Goal: Contribute content: Add original content to the website for others to see

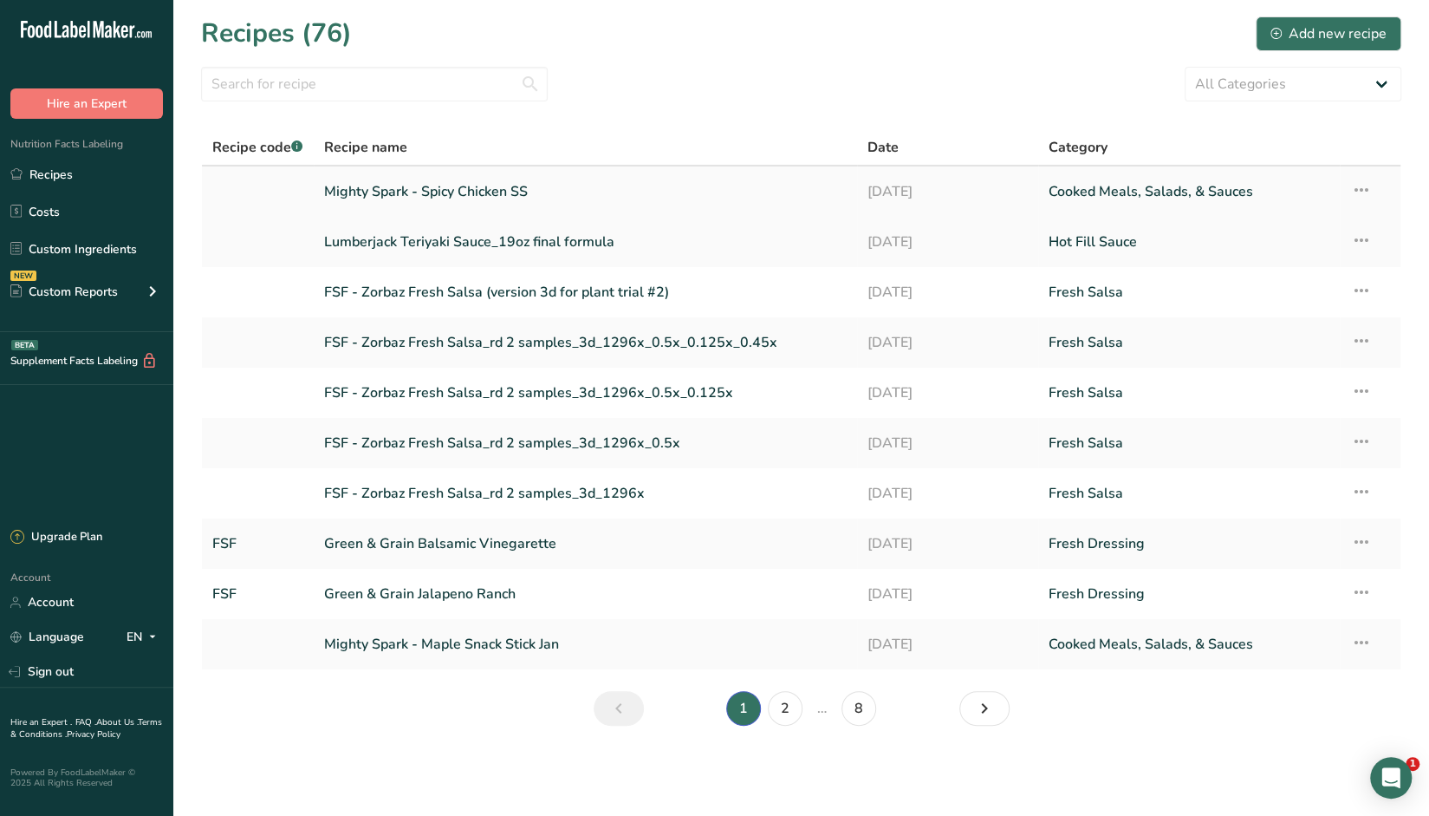
click at [518, 205] on link "Mighty Spark - Spicy Chicken SS" at bounding box center [585, 191] width 523 height 36
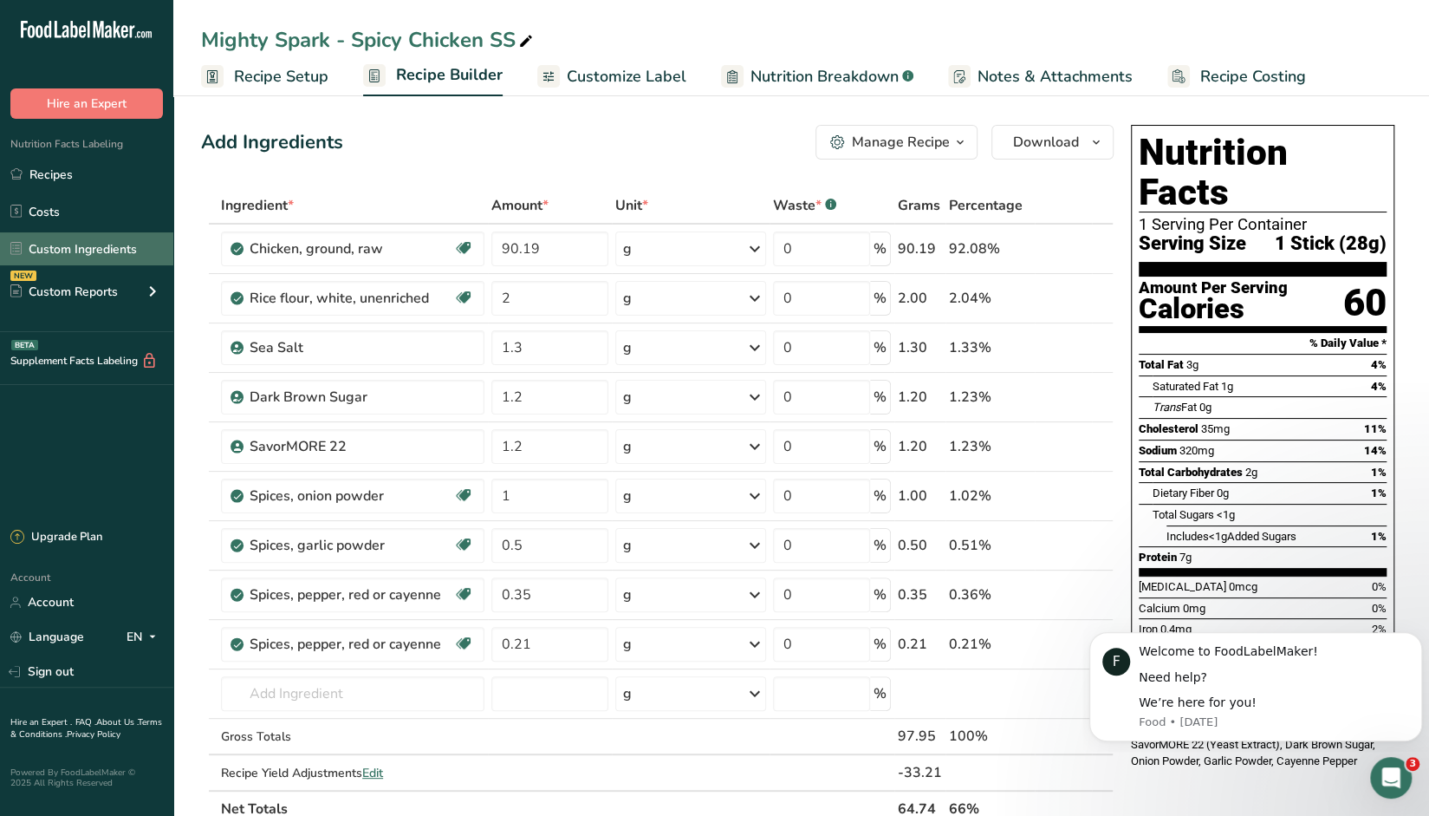
click at [79, 249] on link "Custom Ingredients" at bounding box center [86, 248] width 173 height 33
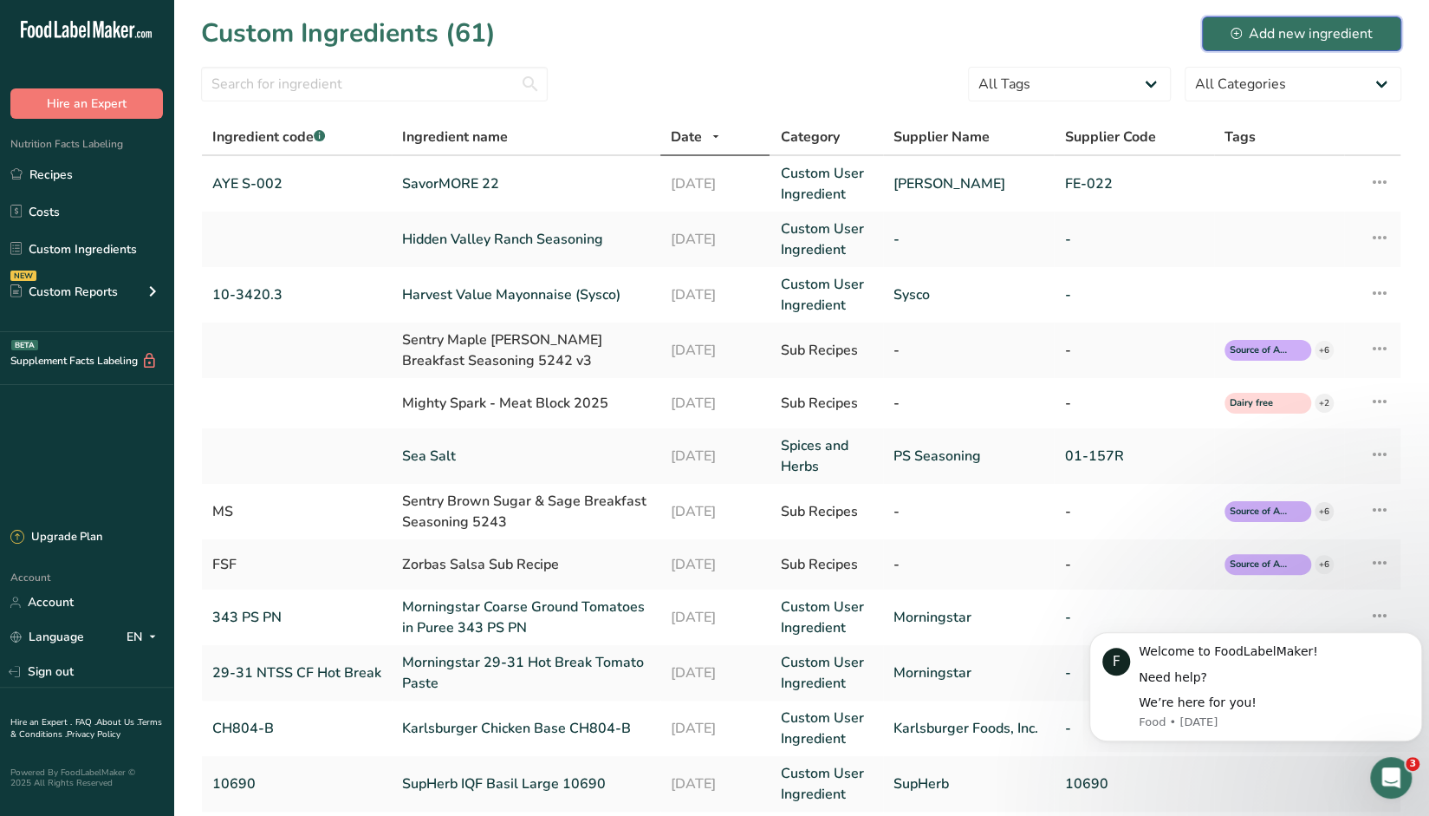
click at [1266, 30] on div "Add new ingredient" at bounding box center [1302, 33] width 142 height 21
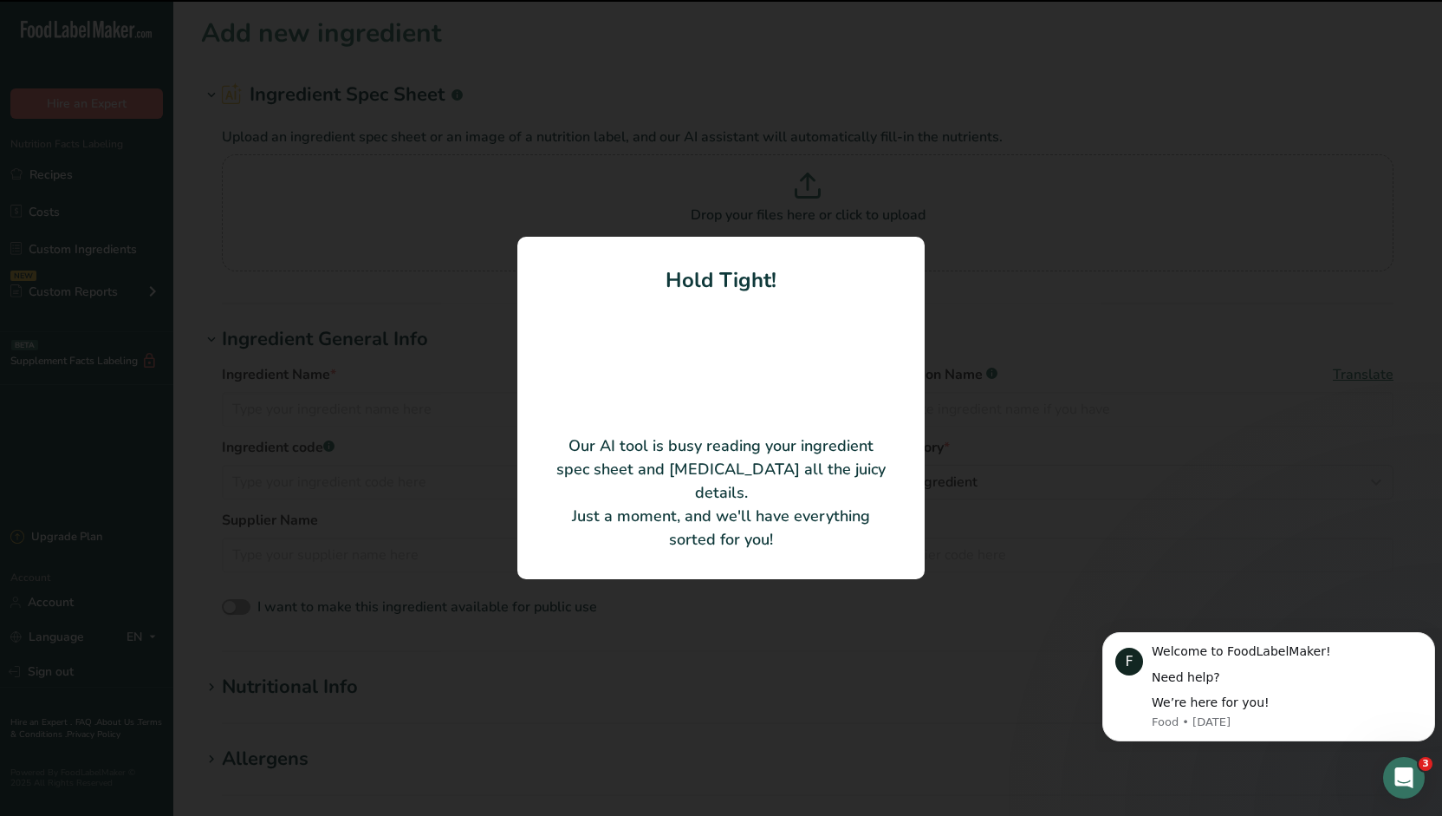
type input "MeatShure 333 (Encapsulated [MEDICAL_DATA] 72%)"
type input "F4333014"
type input "Balchem Encapsulates"
type input "F4333014-KX40"
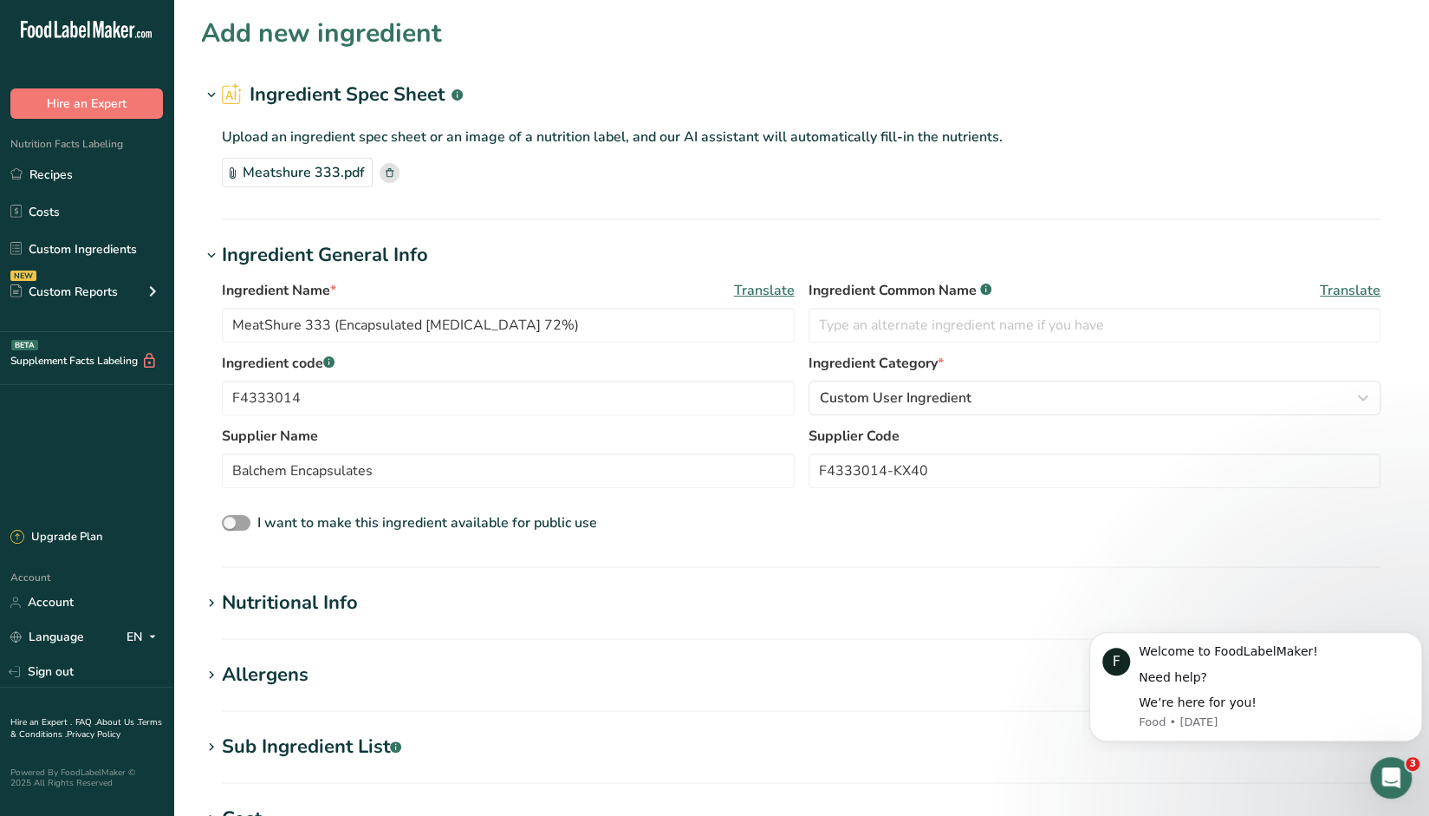
click at [329, 602] on div "Nutritional Info" at bounding box center [290, 602] width 136 height 29
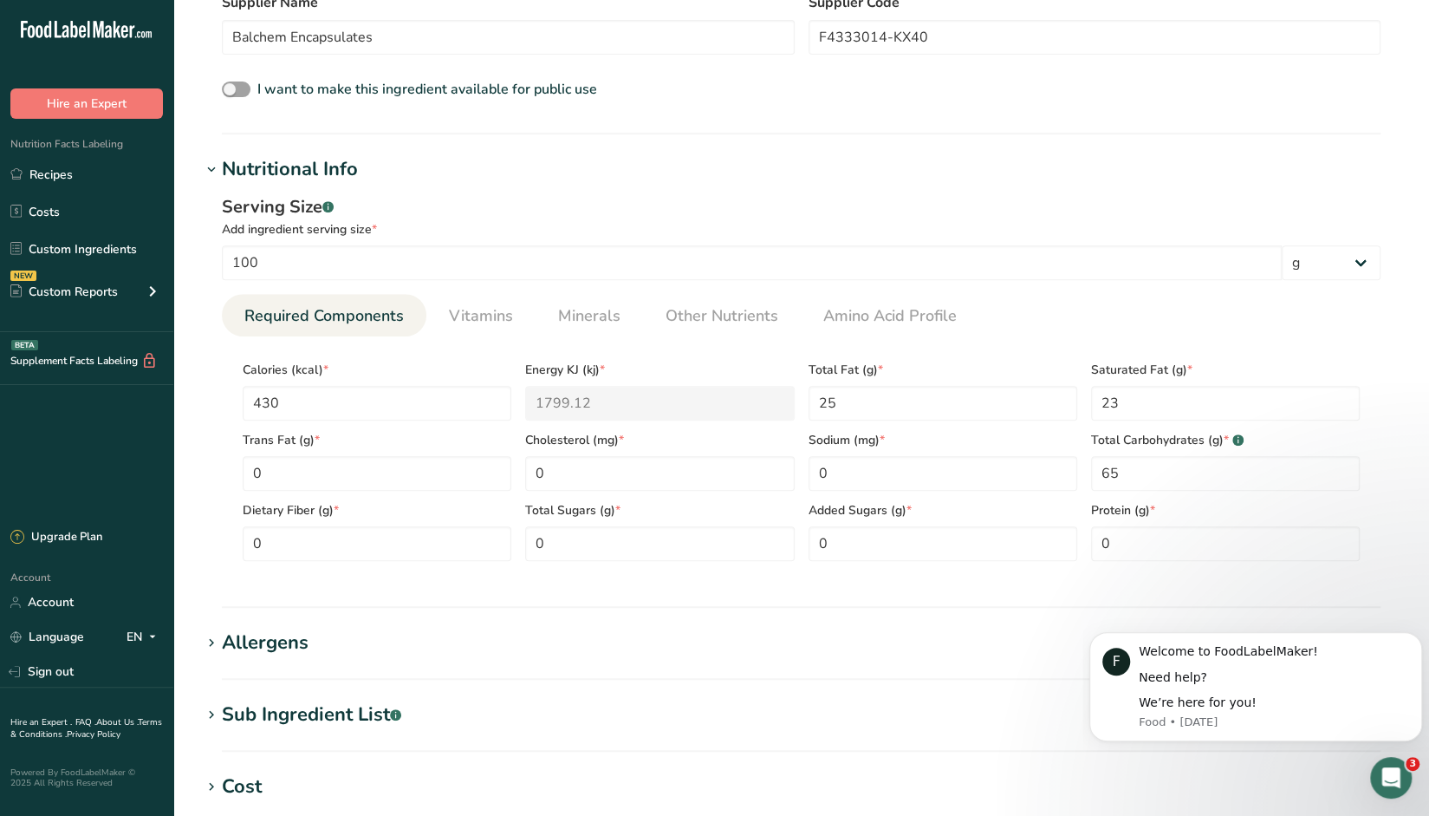
scroll to position [434, 0]
click at [234, 85] on span at bounding box center [236, 89] width 29 height 16
click at [233, 85] on input "I want to make this ingredient available for public use" at bounding box center [227, 88] width 11 height 11
click at [244, 87] on span at bounding box center [236, 89] width 29 height 16
click at [233, 87] on input "I want to make this ingredient available for public use" at bounding box center [227, 88] width 11 height 11
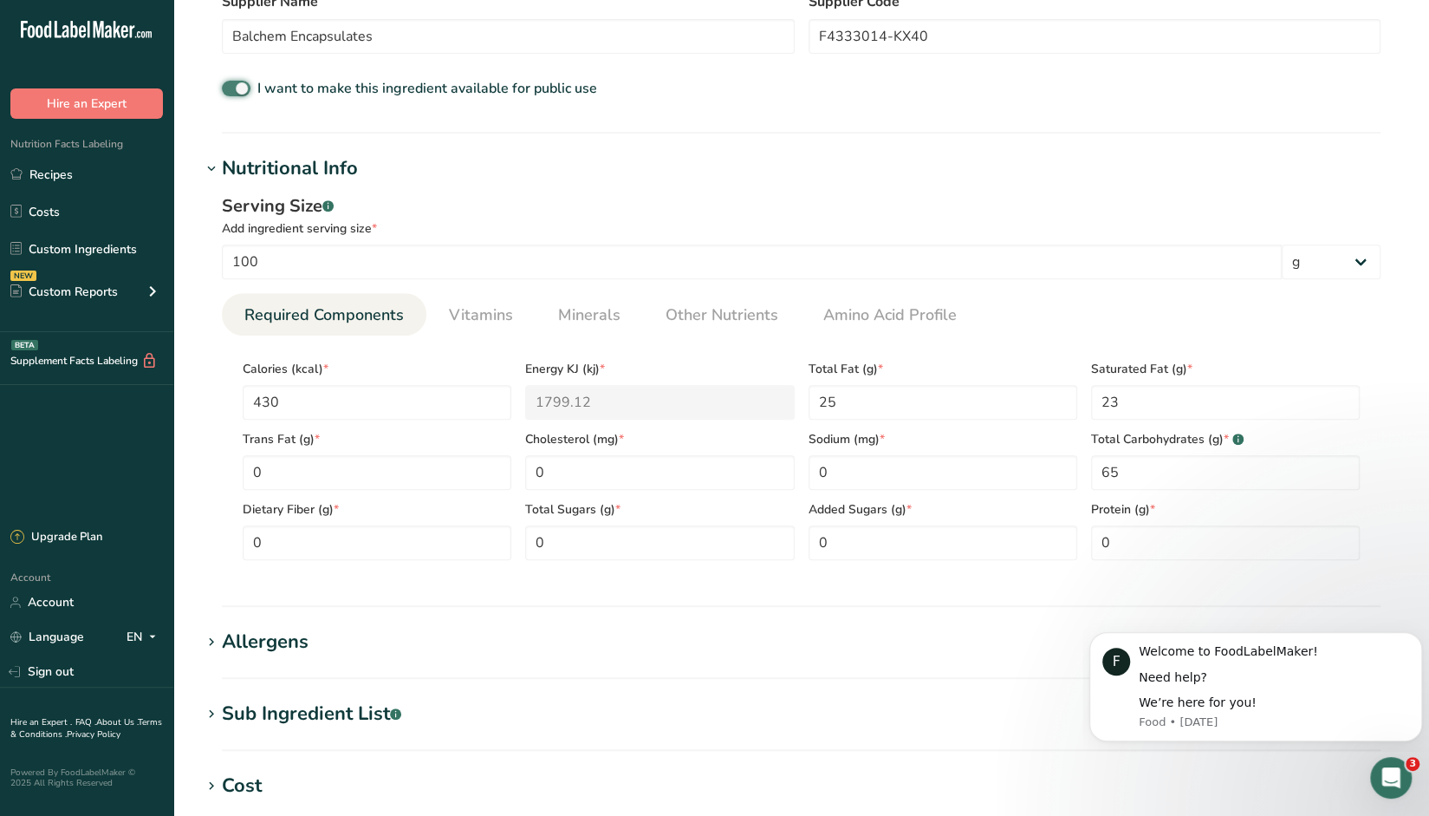
checkbox input "false"
click at [251, 647] on div "Allergens" at bounding box center [265, 641] width 87 height 29
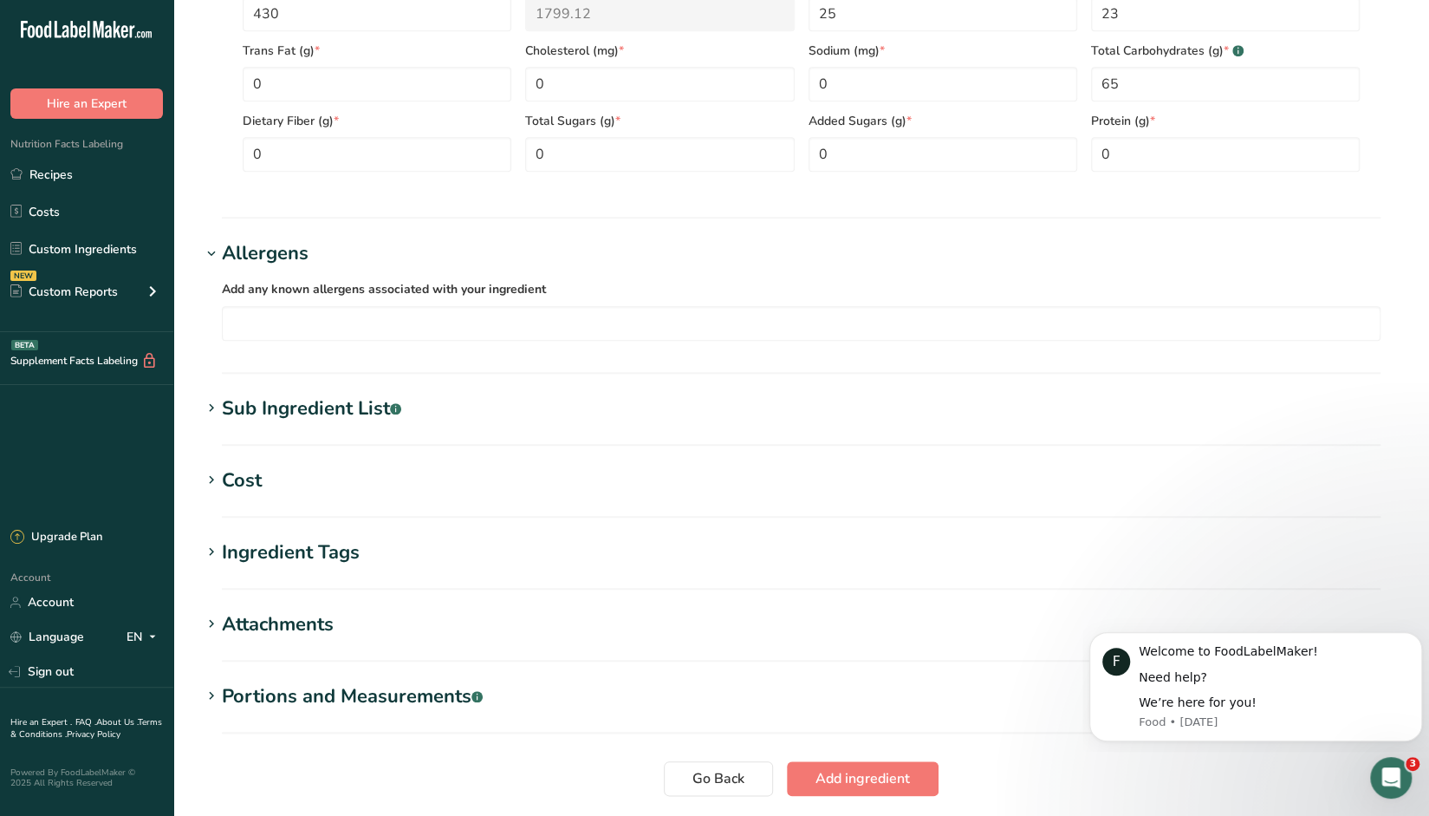
scroll to position [832, 0]
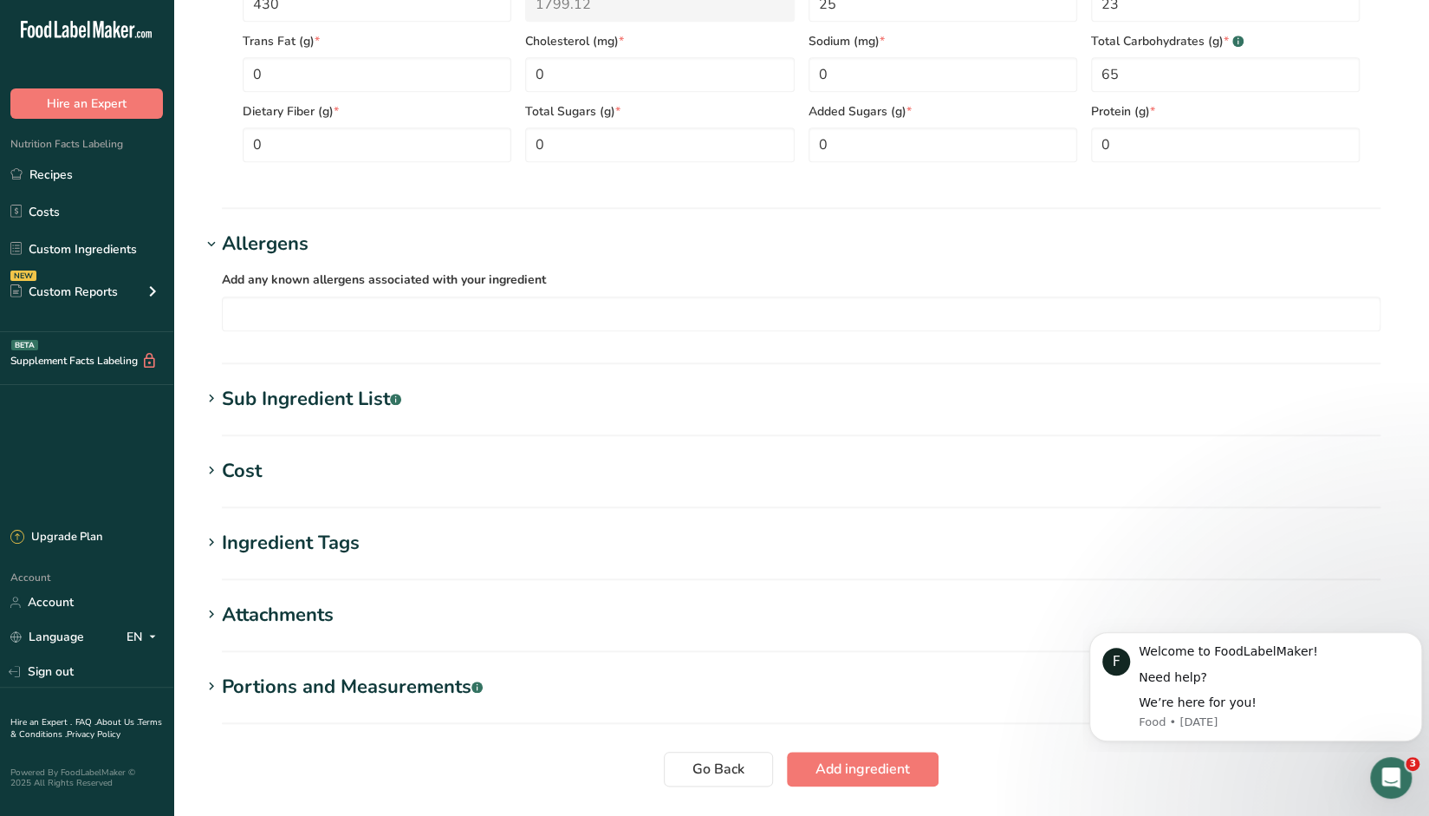
click at [272, 387] on div "Sub Ingredient List .a-a{fill:#347362;}.b-a{fill:#fff;}" at bounding box center [311, 399] width 179 height 29
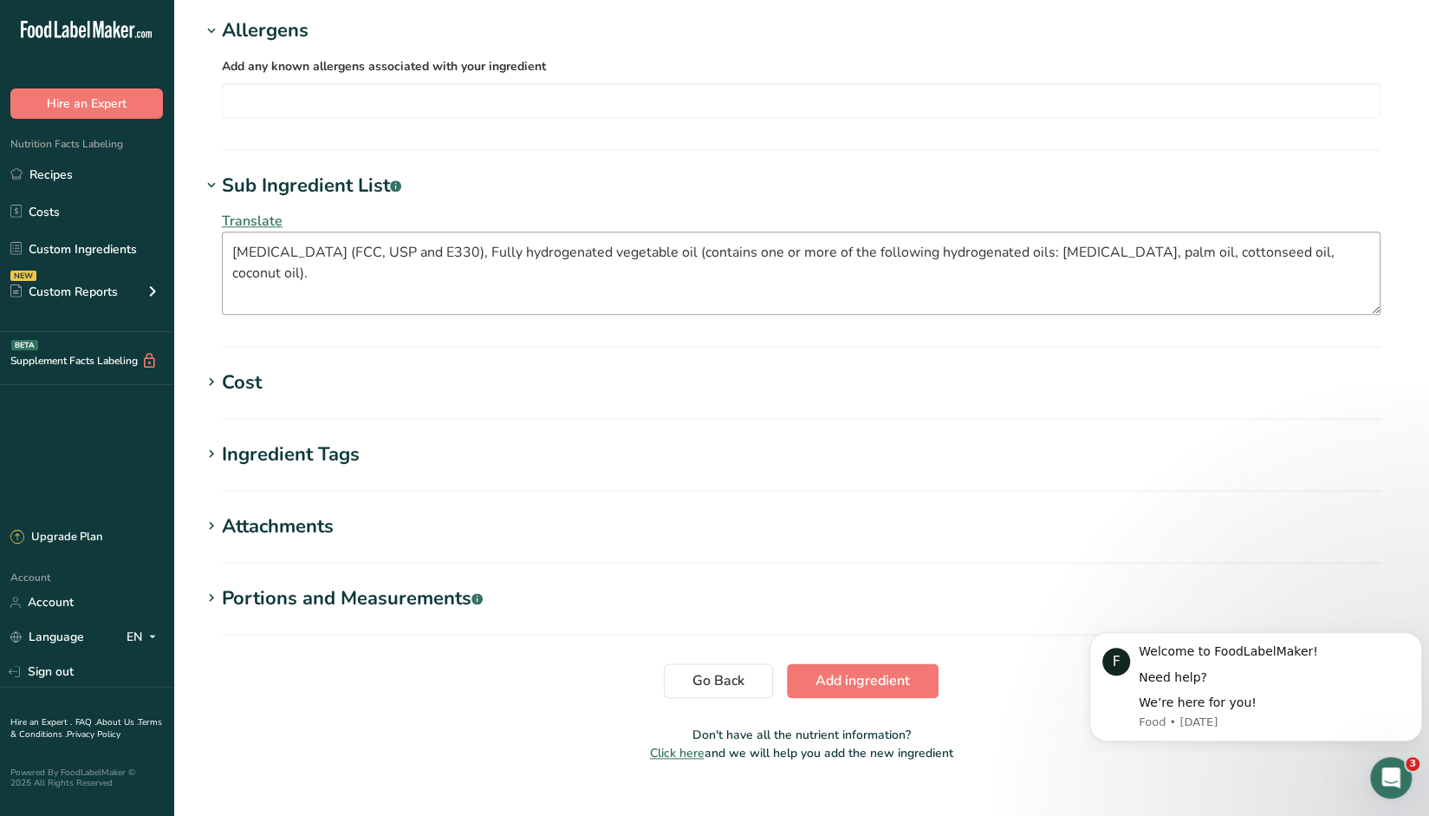
scroll to position [1070, 0]
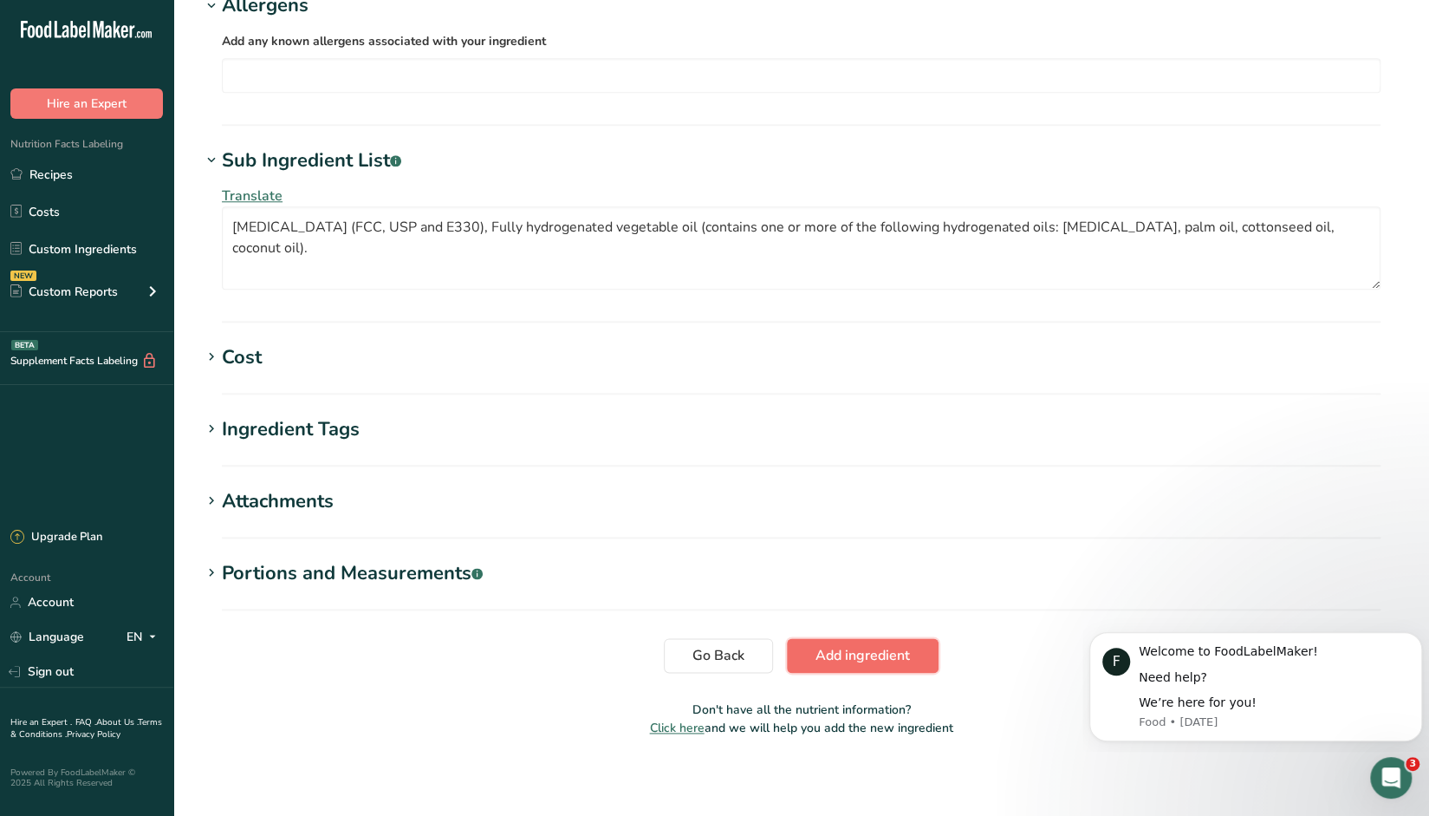
click at [827, 647] on span "Add ingredient" at bounding box center [863, 655] width 94 height 21
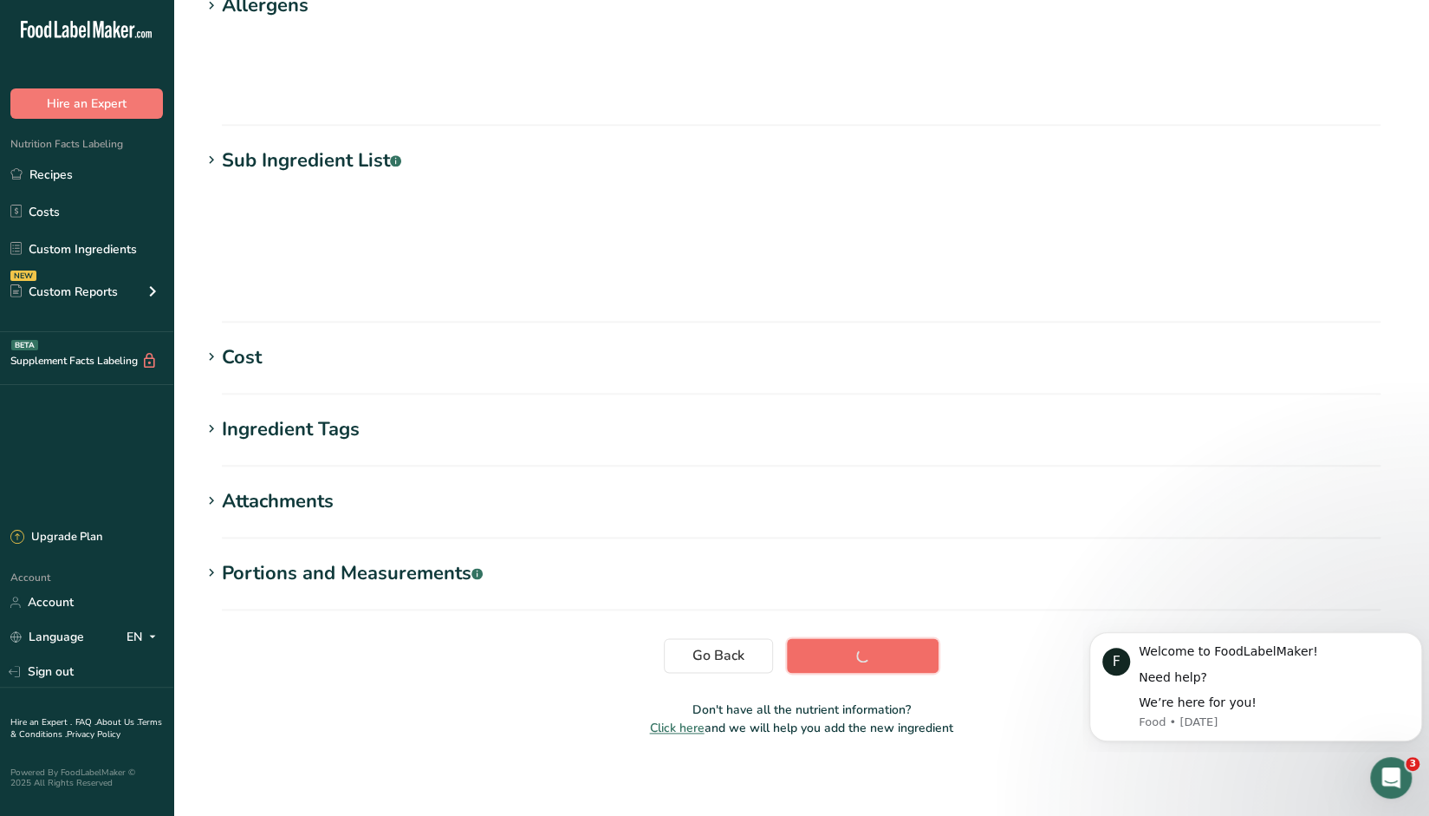
scroll to position [101, 0]
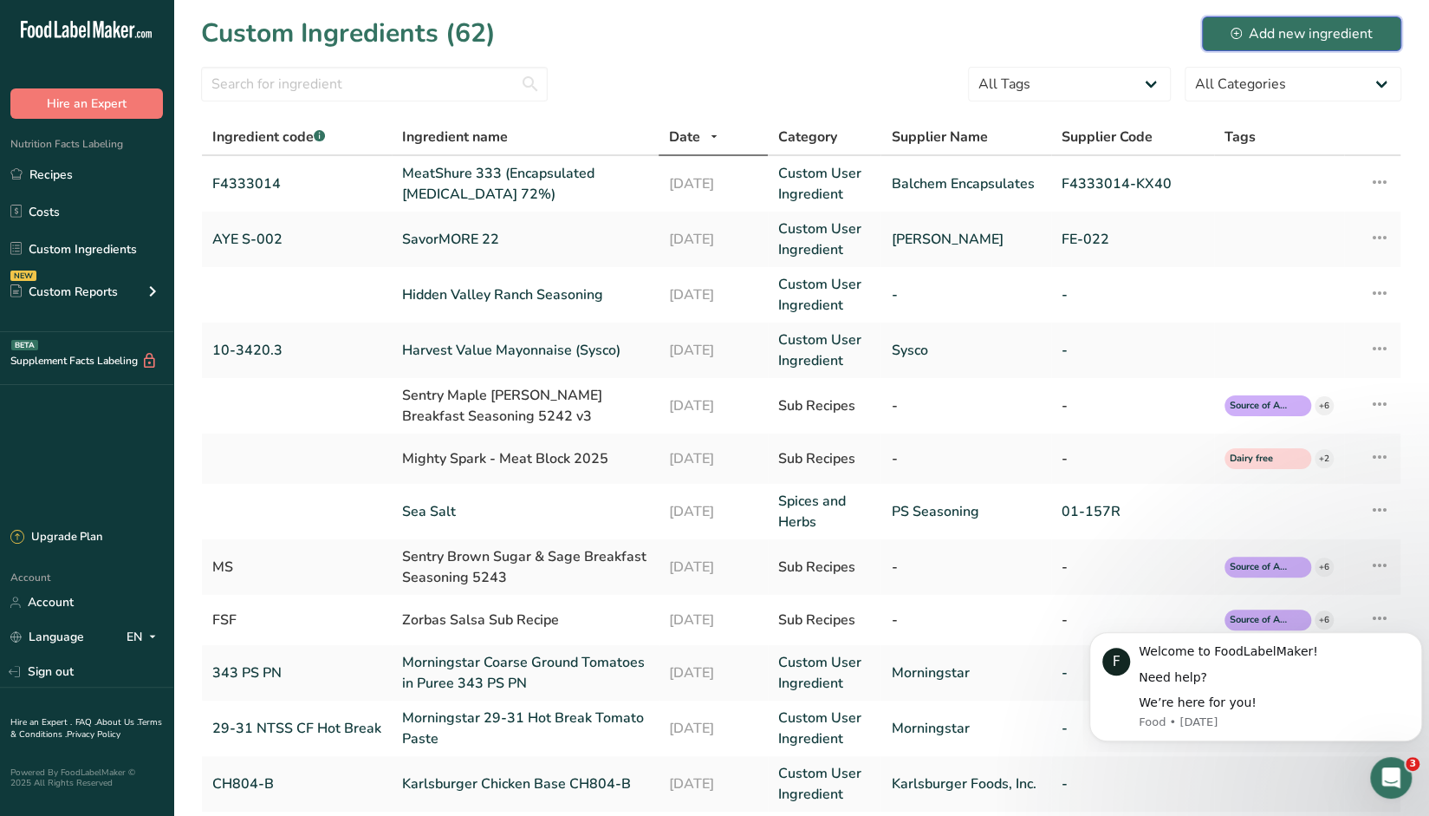
click at [1331, 37] on div "Add new ingredient" at bounding box center [1302, 33] width 142 height 21
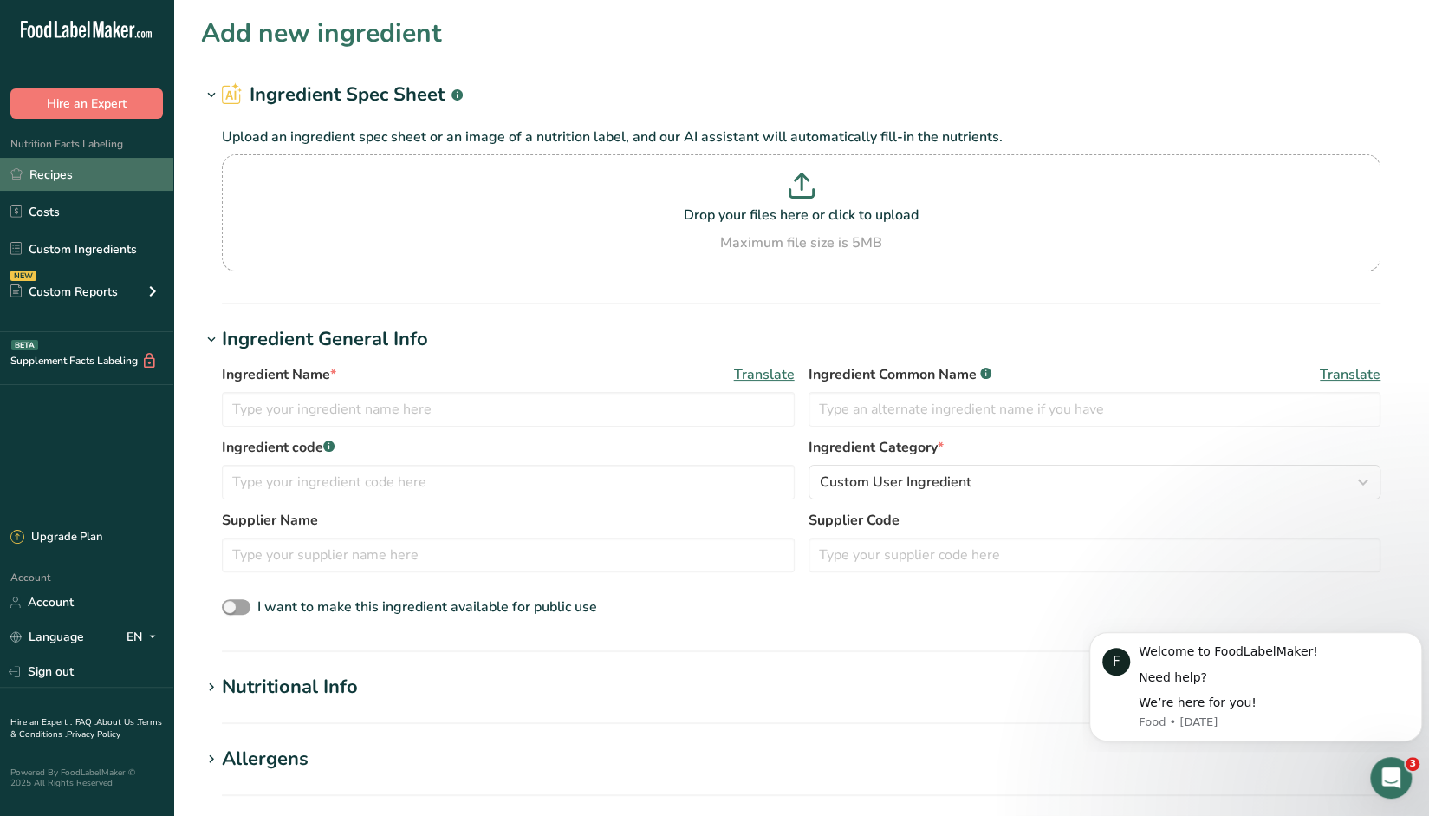
click at [53, 179] on link "Recipes" at bounding box center [86, 174] width 173 height 33
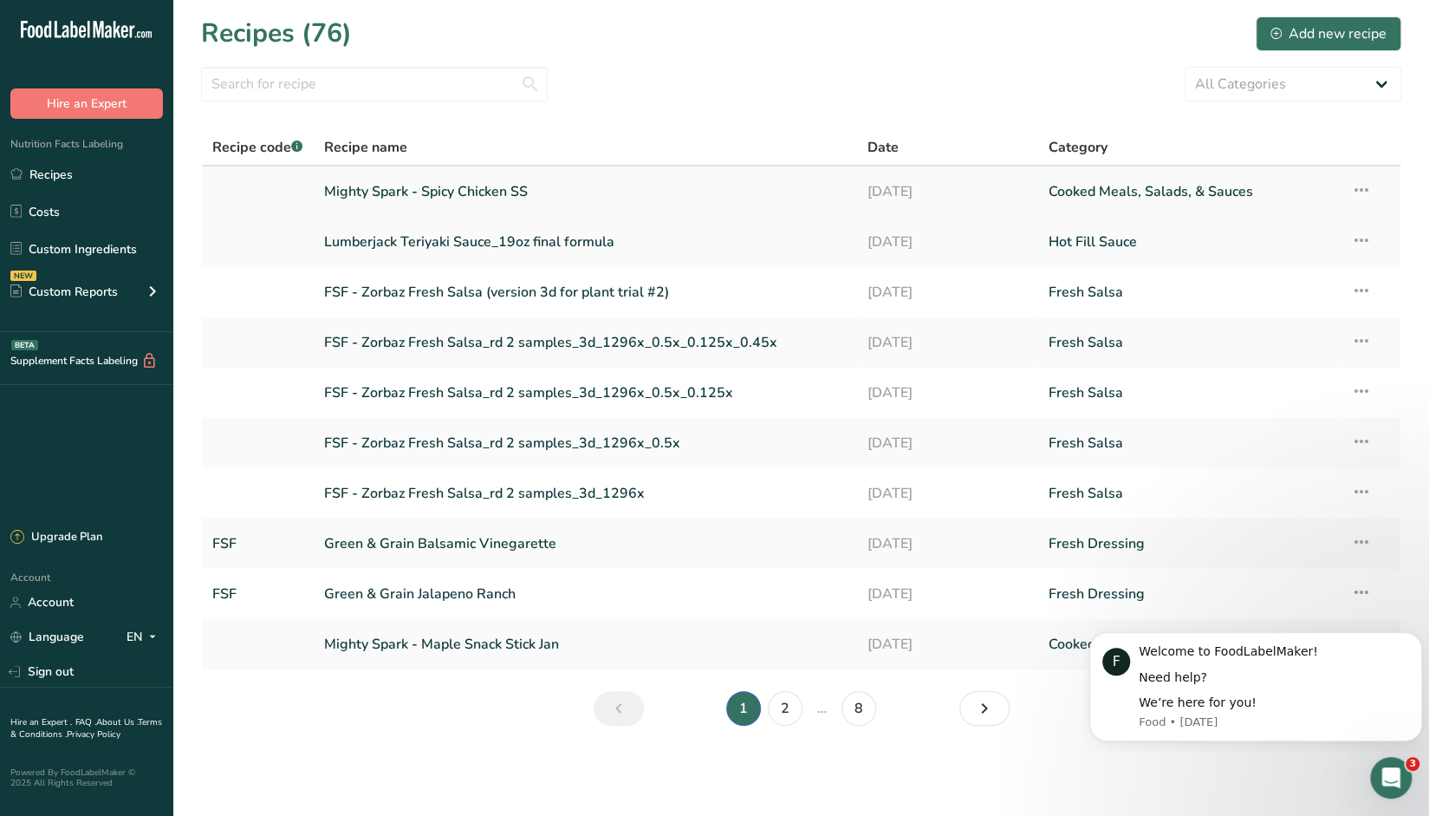
click at [480, 186] on link "Mighty Spark - Spicy Chicken SS" at bounding box center [585, 191] width 523 height 36
